Goal: Task Accomplishment & Management: Use online tool/utility

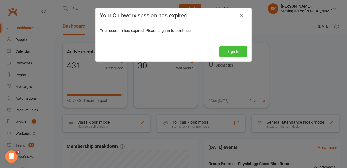
click at [236, 50] on button "Sign In" at bounding box center [233, 51] width 28 height 11
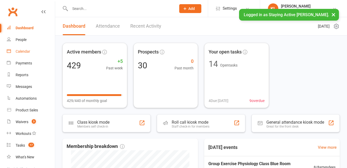
click at [20, 53] on div "Calendar" at bounding box center [23, 51] width 15 height 4
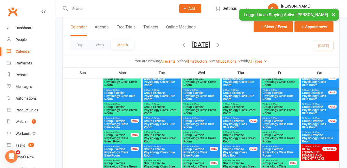
scroll to position [89, 0]
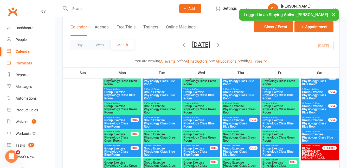
click at [28, 66] on link "Payments" at bounding box center [31, 63] width 48 height 12
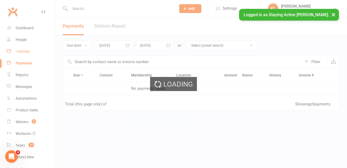
click at [31, 54] on link "Calendar" at bounding box center [31, 52] width 48 height 12
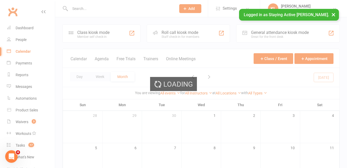
click at [188, 36] on div "Loading" at bounding box center [173, 84] width 347 height 168
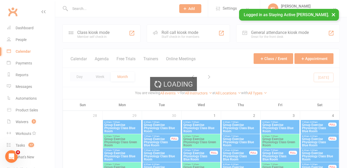
click at [197, 32] on div "Loading" at bounding box center [173, 84] width 347 height 168
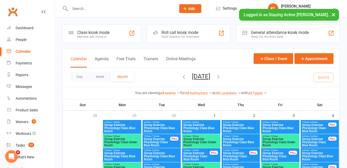
click at [198, 30] on div "Roll call kiosk mode" at bounding box center [181, 32] width 38 height 5
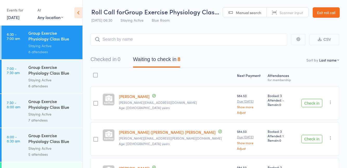
click at [313, 101] on button "Check in" at bounding box center [312, 103] width 21 height 8
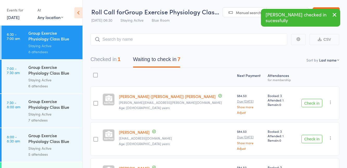
click at [306, 106] on button "Check in" at bounding box center [312, 103] width 21 height 8
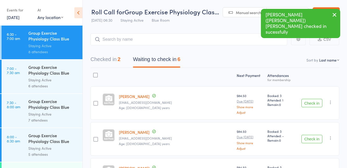
click at [309, 101] on button "Check in" at bounding box center [312, 103] width 21 height 8
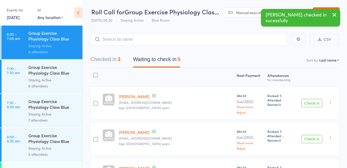
click at [311, 103] on button "Check in" at bounding box center [312, 103] width 21 height 8
click at [312, 103] on button "Check in" at bounding box center [312, 103] width 21 height 8
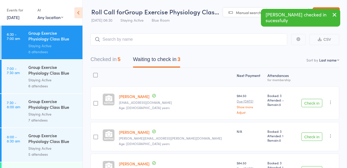
click at [312, 103] on button "Check in" at bounding box center [312, 103] width 21 height 8
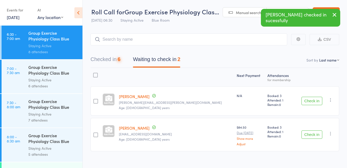
click at [311, 103] on button "Check in" at bounding box center [312, 101] width 21 height 8
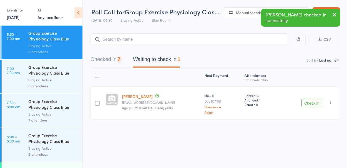
click at [312, 103] on button "Check in" at bounding box center [312, 103] width 21 height 8
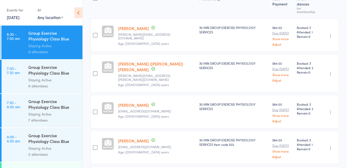
scroll to position [76, 0]
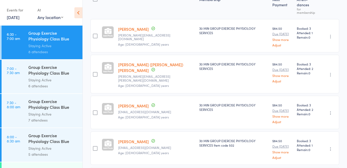
click at [49, 77] on div "Staying Active" at bounding box center [53, 80] width 50 height 6
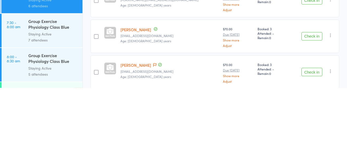
scroll to position [130, 0]
